Goal: Task Accomplishment & Management: Use online tool/utility

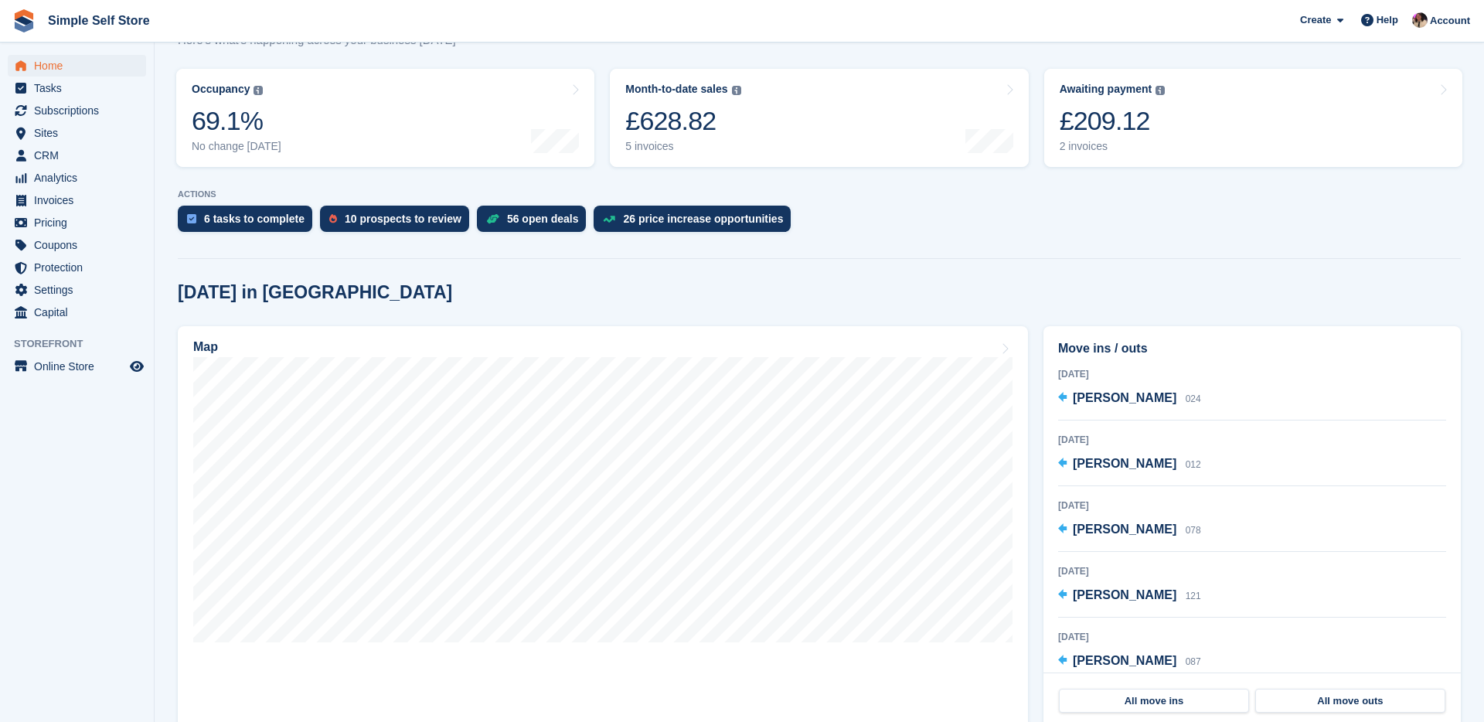
scroll to position [191, 0]
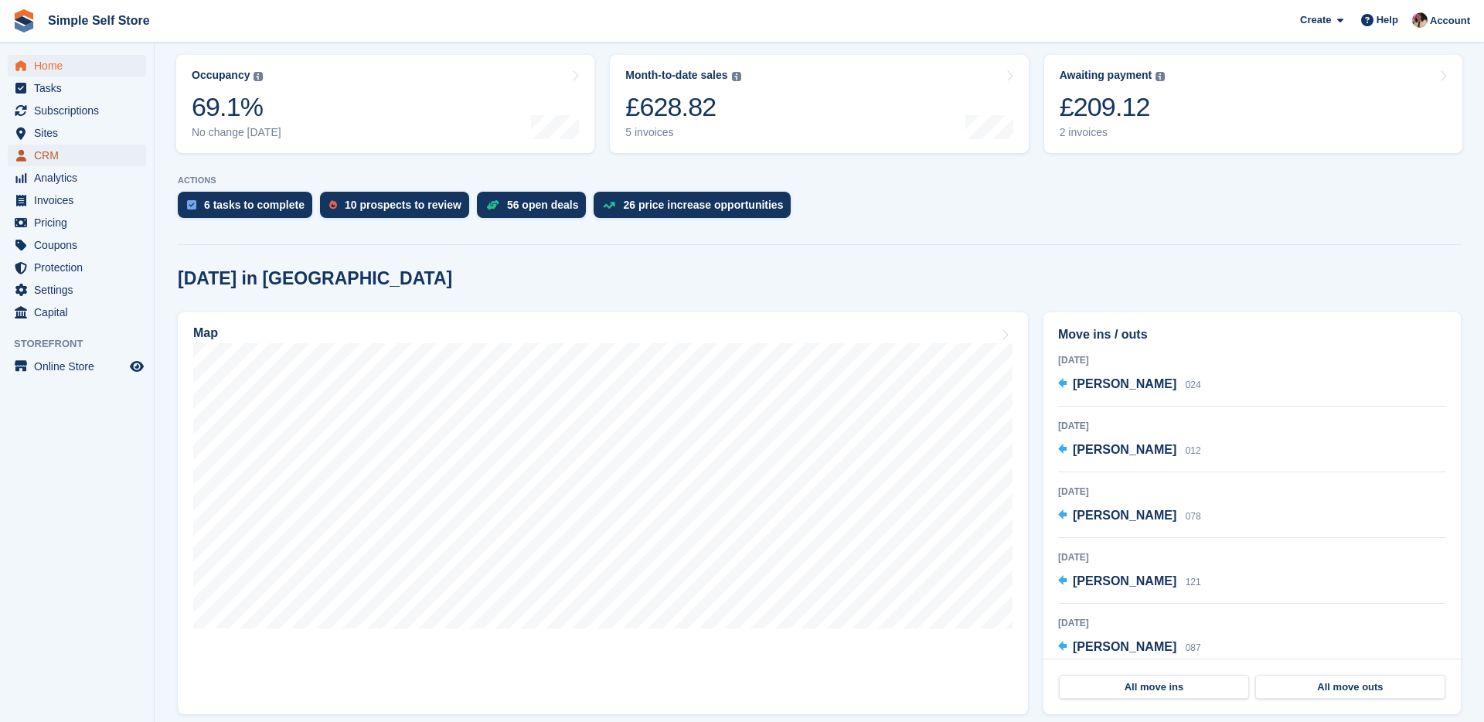
click at [38, 158] on span "CRM" at bounding box center [80, 156] width 93 height 22
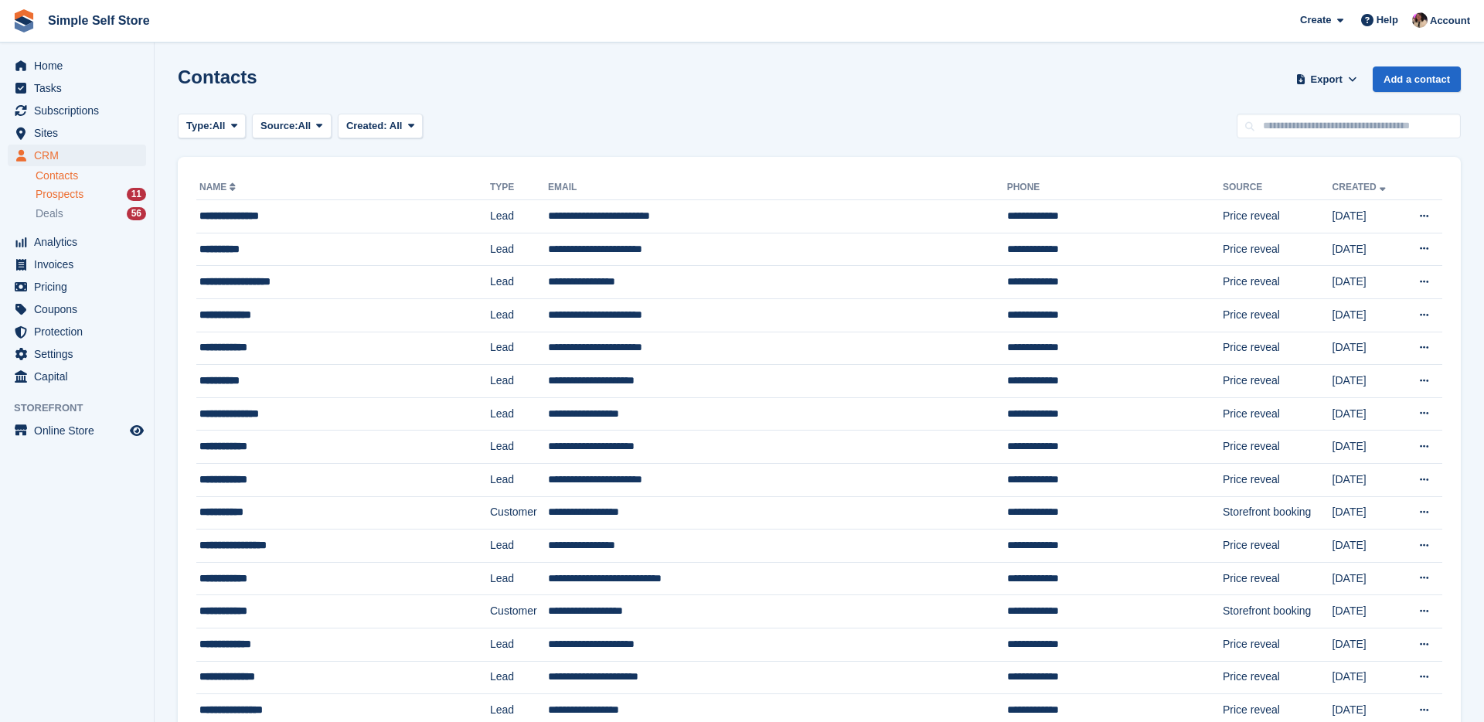
click at [84, 195] on span "Prospects" at bounding box center [60, 194] width 48 height 15
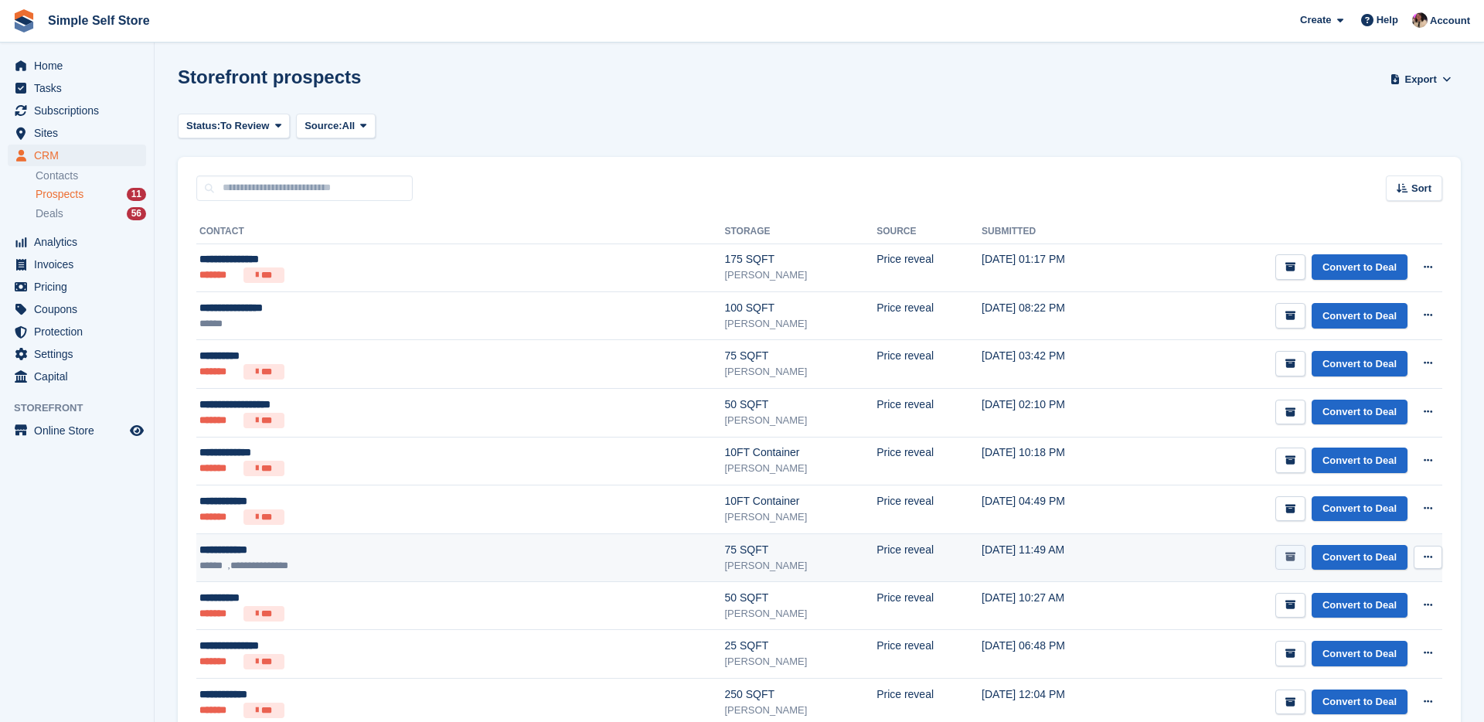
click at [1296, 562] on button "submit" at bounding box center [1291, 558] width 30 height 26
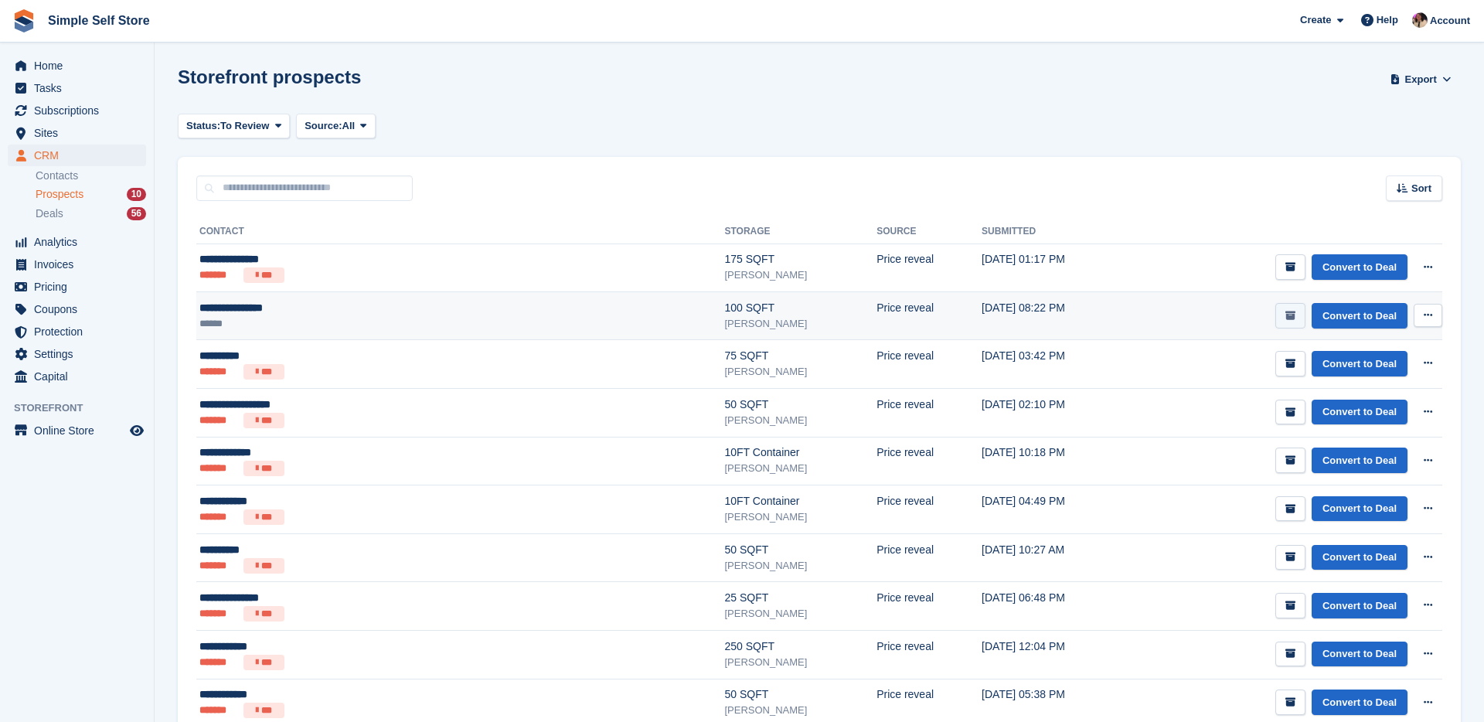
click at [1293, 307] on button "submit" at bounding box center [1291, 316] width 30 height 26
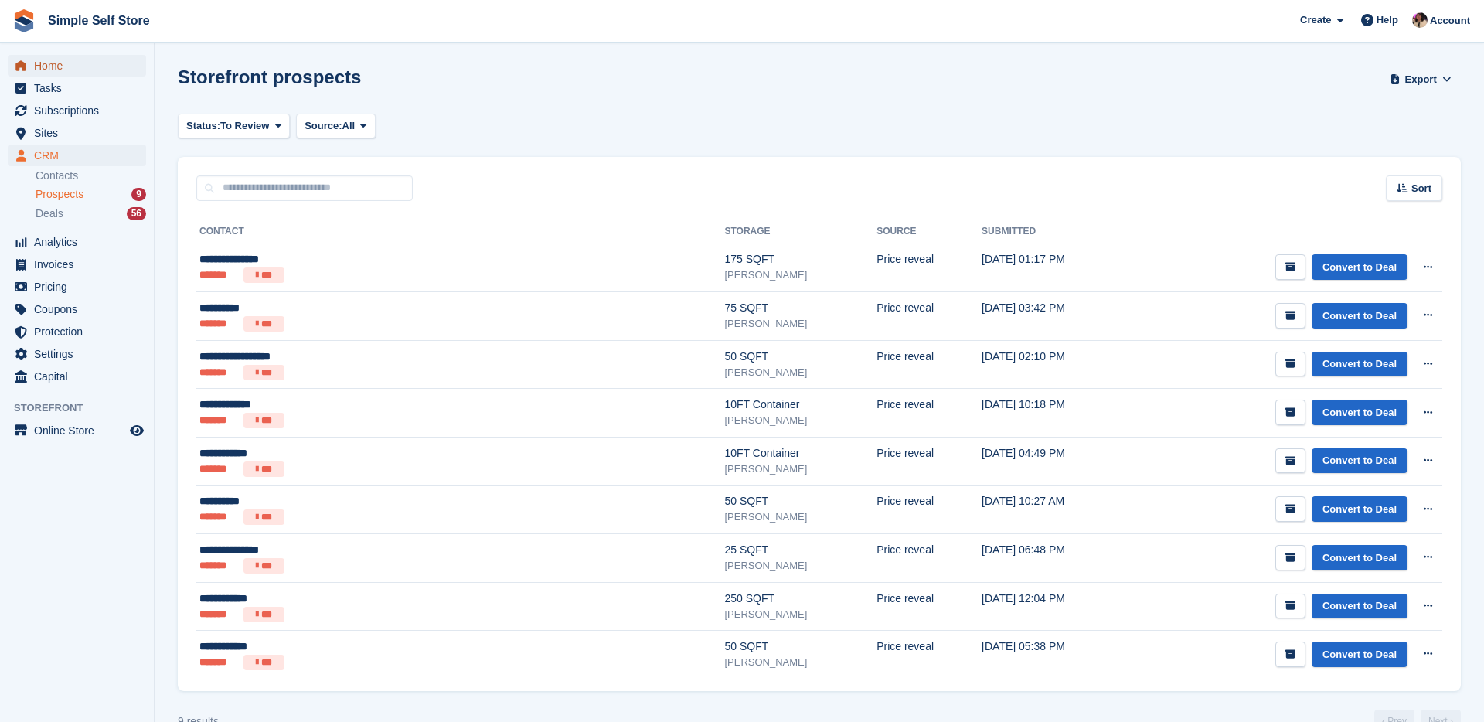
click at [58, 66] on span "Home" at bounding box center [80, 66] width 93 height 22
